Goal: Task Accomplishment & Management: Use online tool/utility

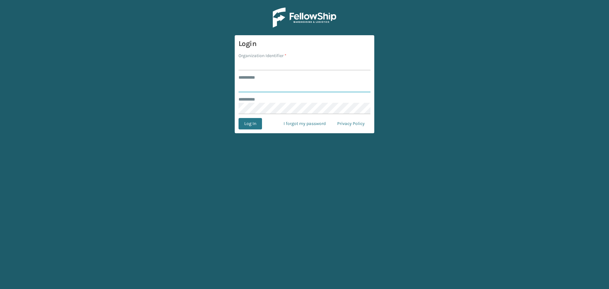
type input "**********"
click at [276, 66] on input "Organization Identifier *" at bounding box center [305, 64] width 132 height 11
click at [239, 118] on button "Log In" at bounding box center [250, 123] width 23 height 11
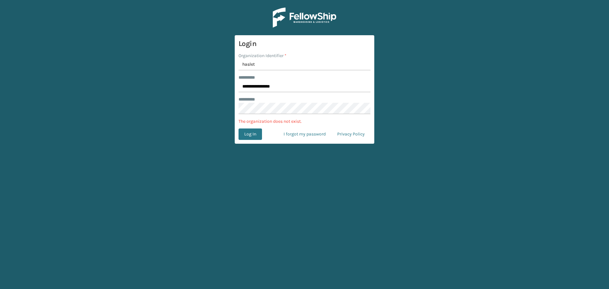
click at [258, 62] on input "haslet" at bounding box center [305, 64] width 132 height 11
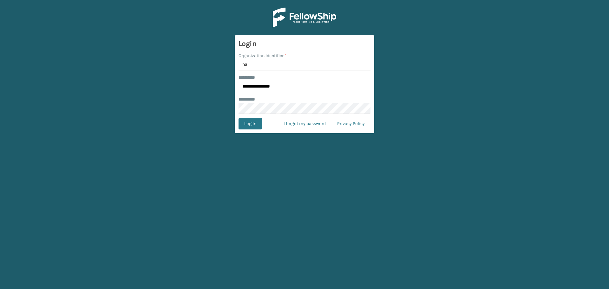
type input "h"
type input "Haslet"
click at [239, 118] on button "Log In" at bounding box center [250, 123] width 23 height 11
